Goal: Find specific page/section: Find specific page/section

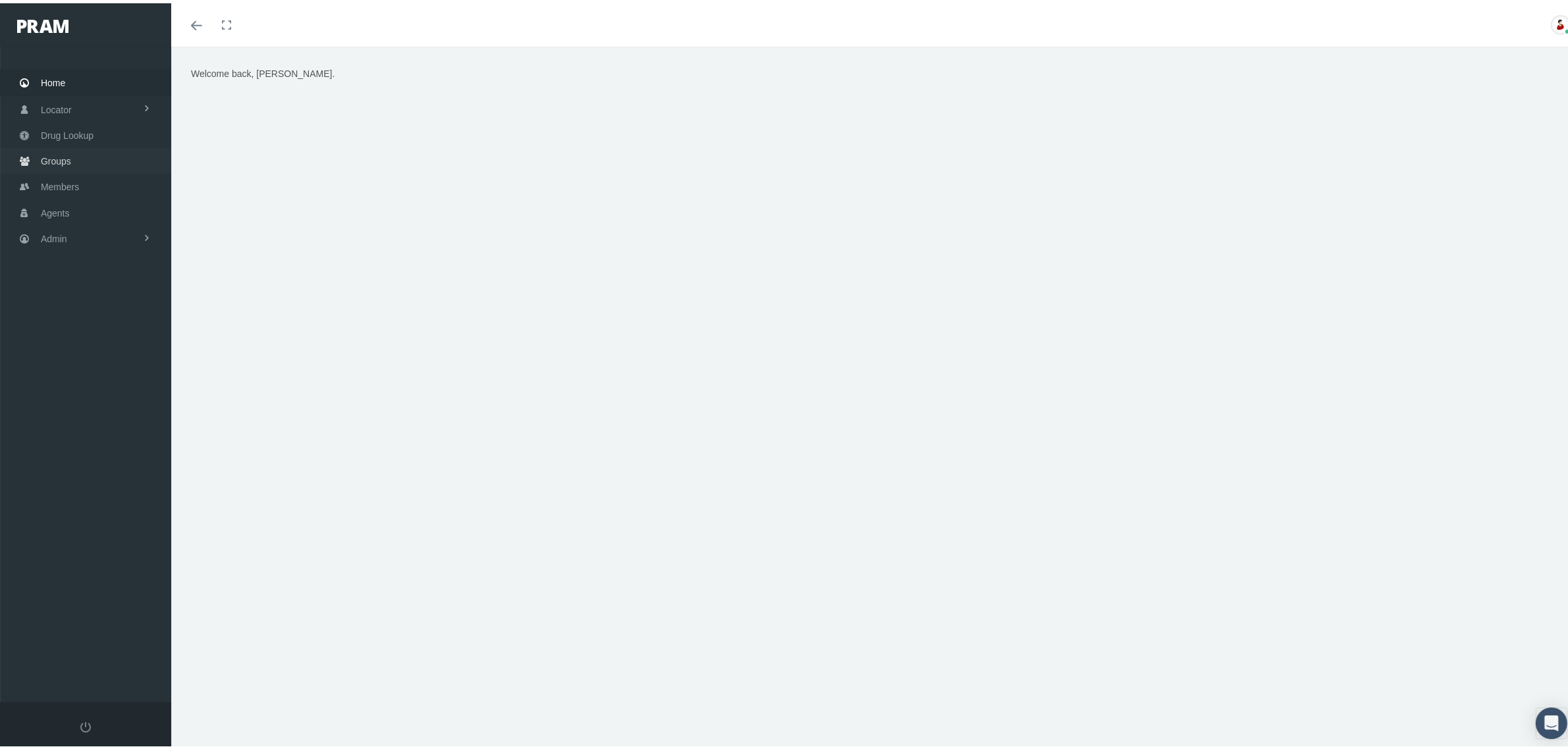
click at [91, 160] on link "Groups" at bounding box center [85, 158] width 171 height 25
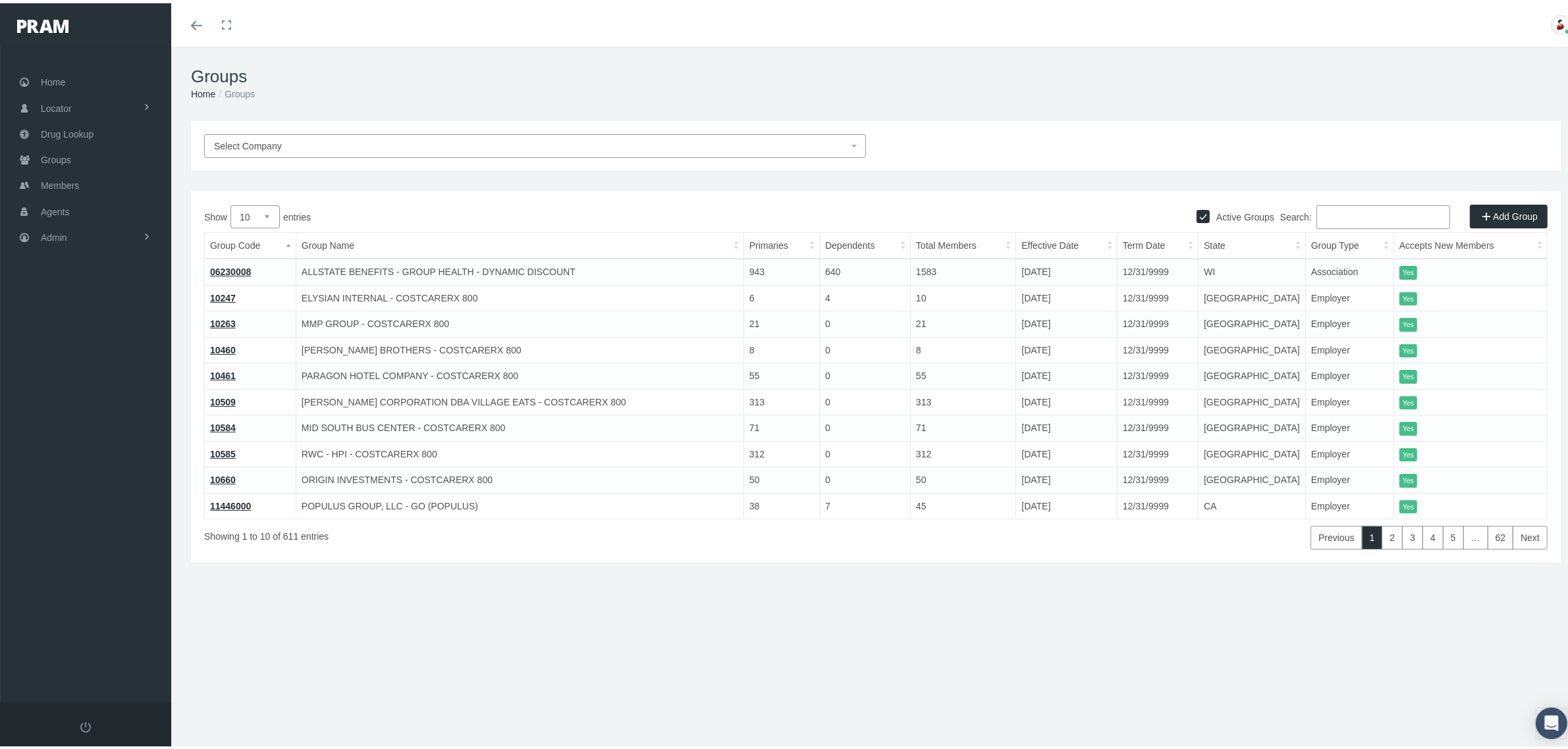
click at [1362, 215] on input "Search:" at bounding box center [1383, 214] width 134 height 24
paste input "710255MO"
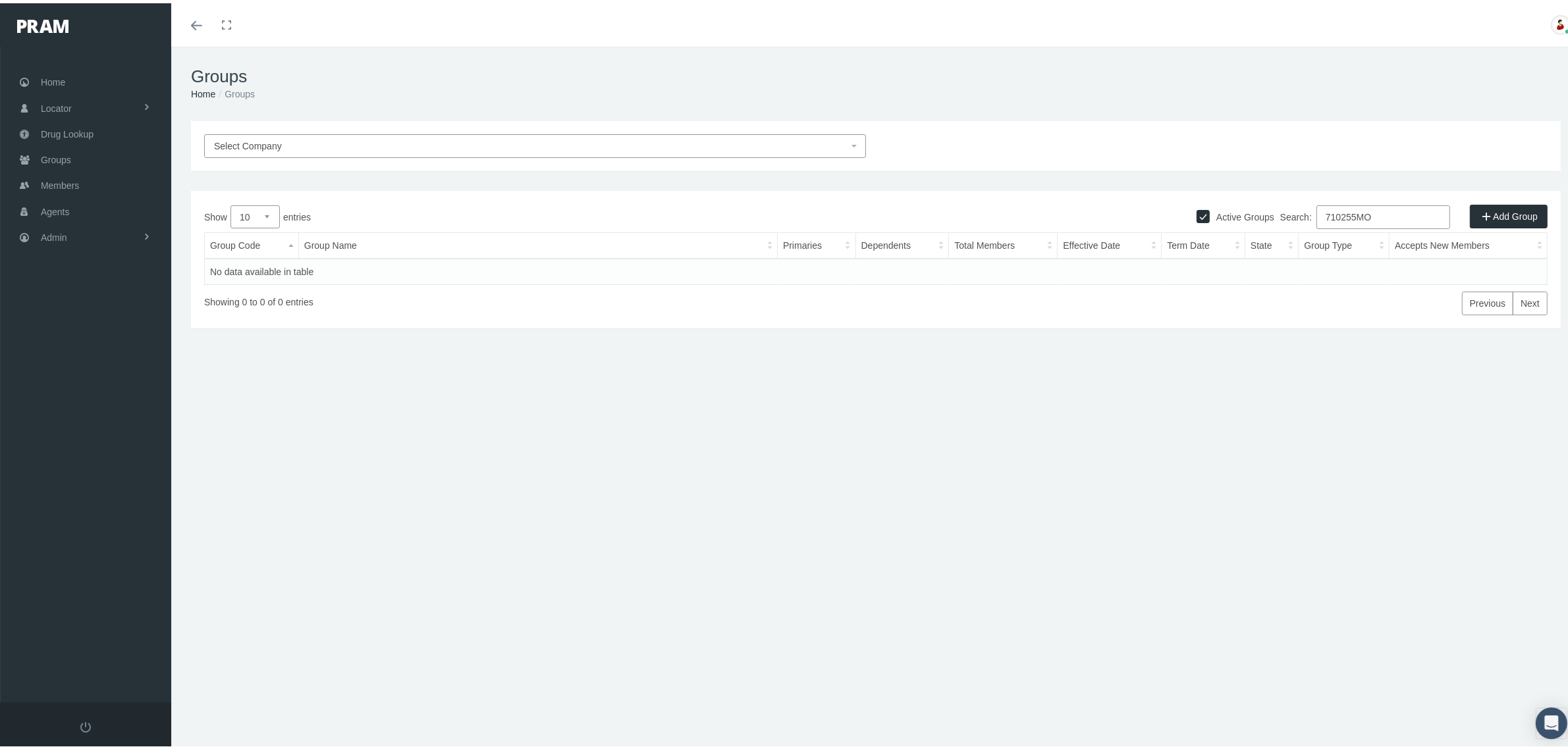
type input "710255MO"
click at [1232, 215] on label "Active Groups" at bounding box center [1242, 213] width 65 height 14
click at [1210, 215] on input "Active Groups" at bounding box center [1203, 212] width 13 height 13
checkbox input "false"
click at [247, 267] on link "!!!710255MO" at bounding box center [237, 269] width 55 height 11
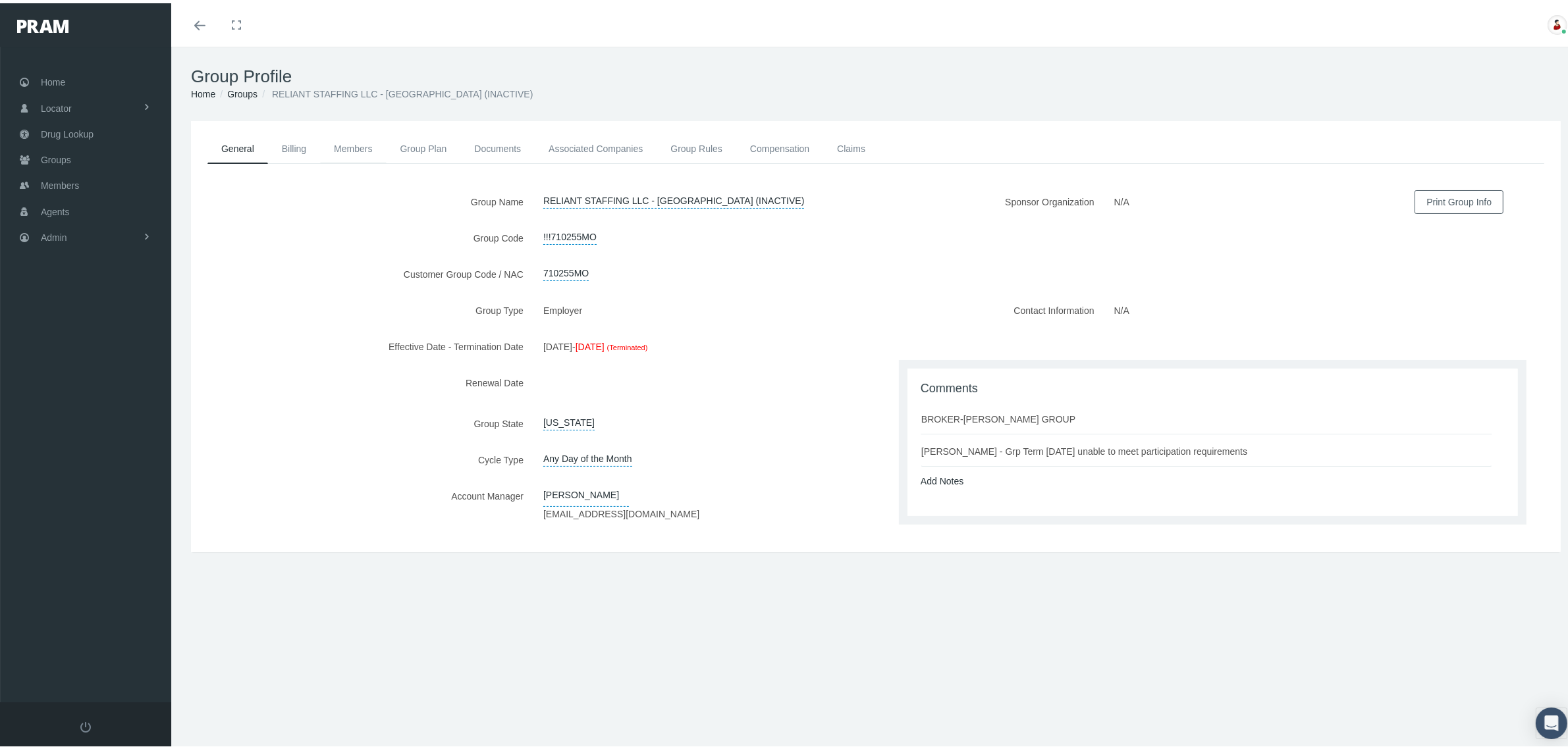
click at [352, 146] on link "Members" at bounding box center [353, 146] width 66 height 29
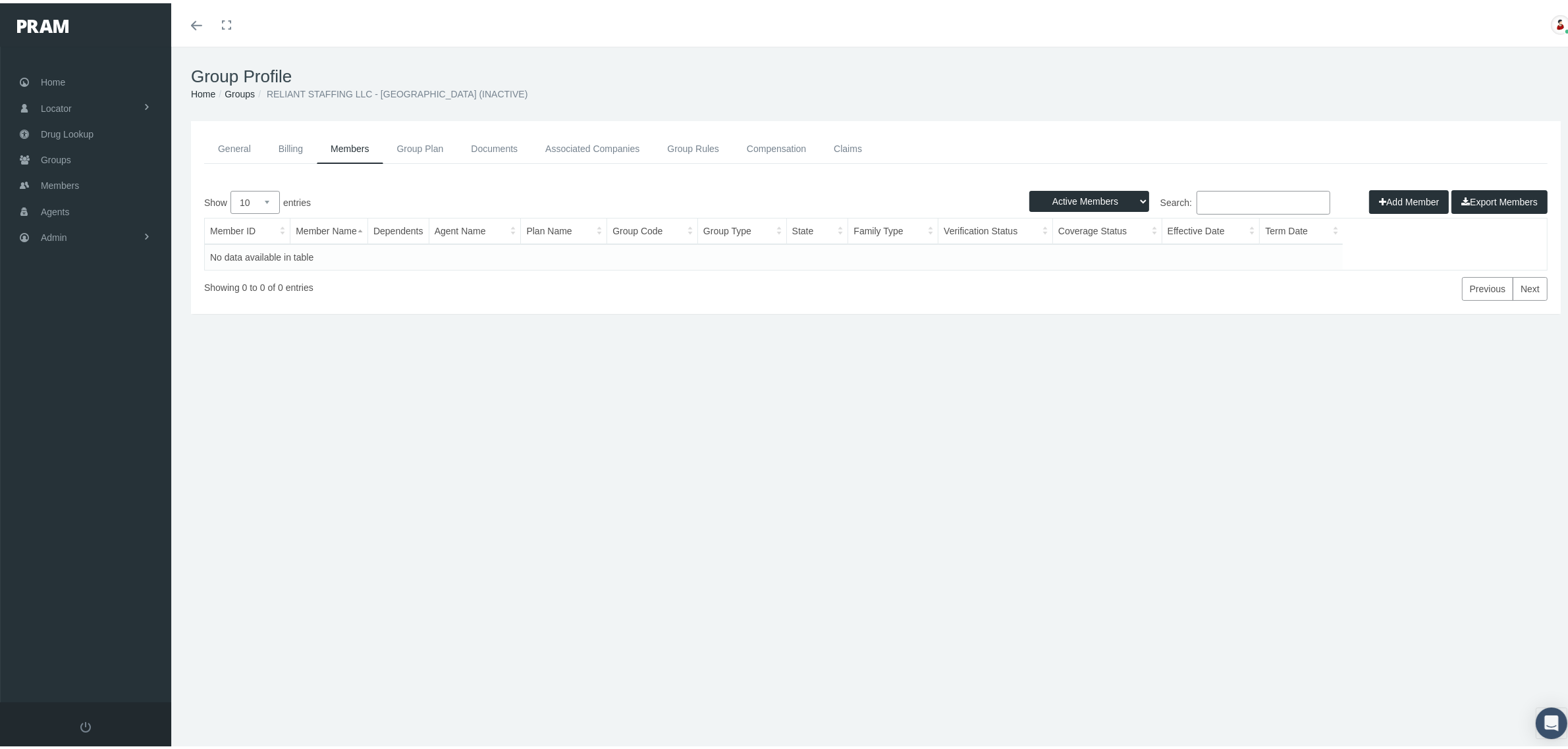
click at [1124, 195] on select "Active Members Terminated Members Active & Terminated" at bounding box center [1089, 198] width 120 height 21
select select "2"
click at [1029, 188] on select "Active Members Terminated Members Active & Terminated" at bounding box center [1089, 198] width 120 height 21
